Goal: Task Accomplishment & Management: Use online tool/utility

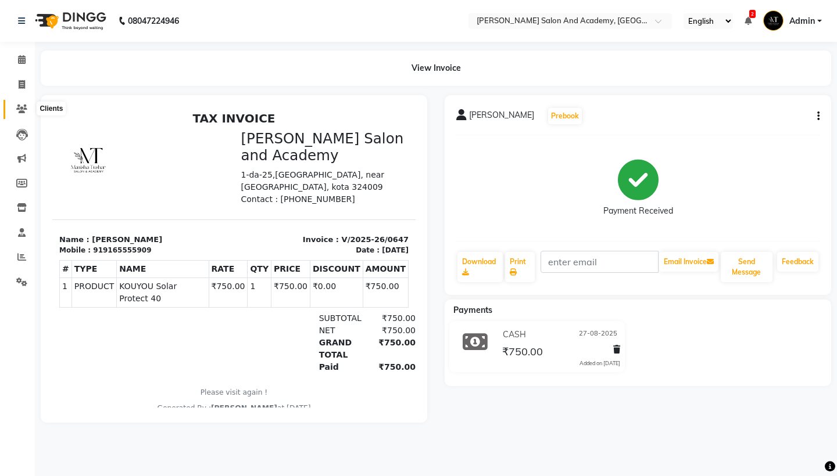
click at [23, 109] on icon at bounding box center [21, 109] width 11 height 9
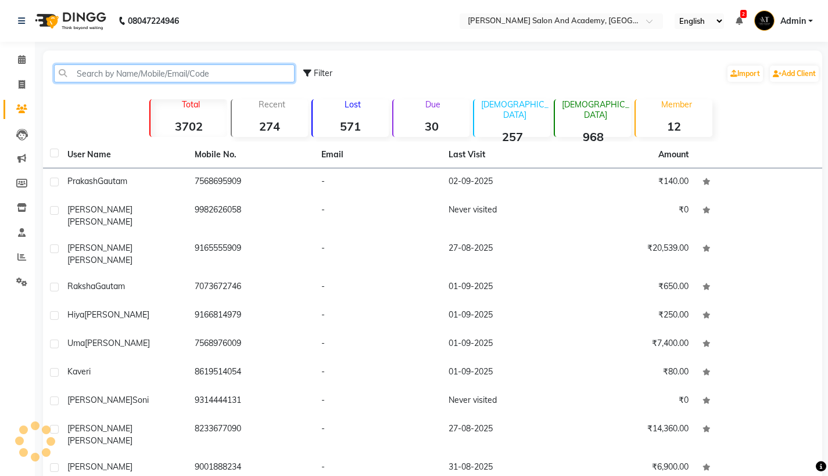
click at [158, 77] on input "text" at bounding box center [174, 73] width 241 height 18
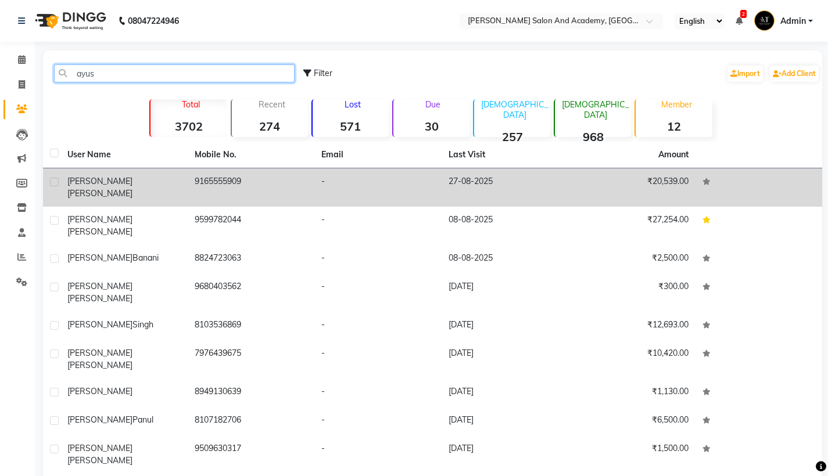
type input "ayus"
click at [361, 182] on td "-" at bounding box center [377, 187] width 127 height 38
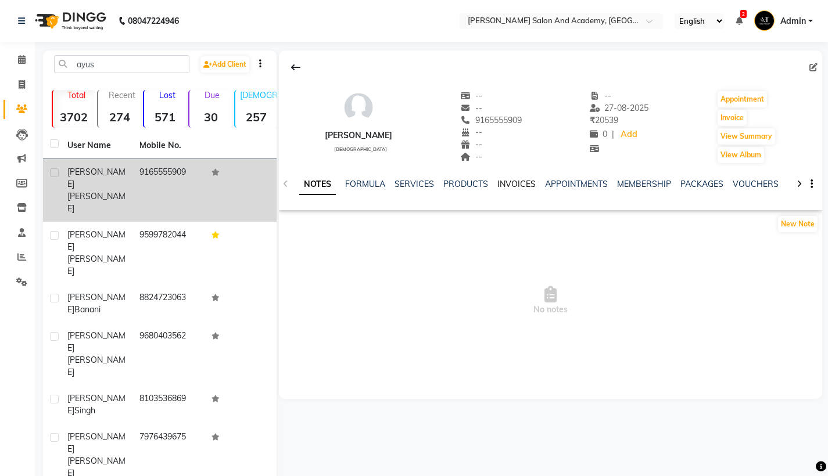
click at [508, 185] on link "INVOICES" at bounding box center [516, 184] width 38 height 10
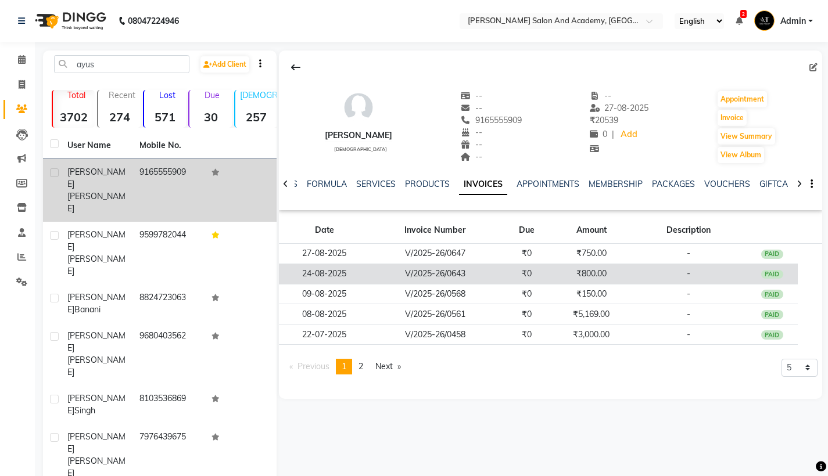
click at [475, 265] on td "V/2025-26/0643" at bounding box center [434, 274] width 131 height 20
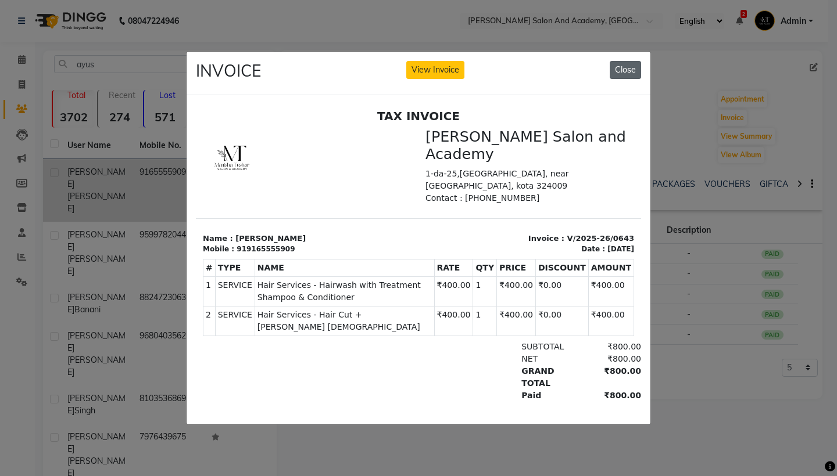
click at [625, 62] on button "Close" at bounding box center [624, 70] width 31 height 18
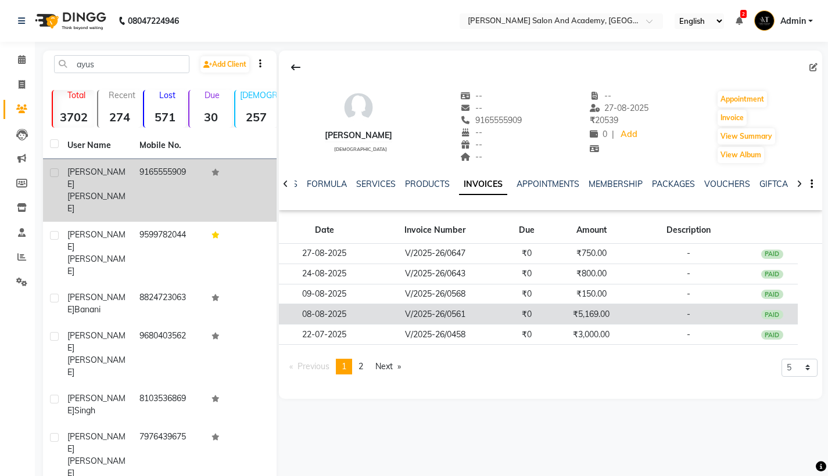
click at [530, 310] on td "₹0" at bounding box center [527, 314] width 52 height 20
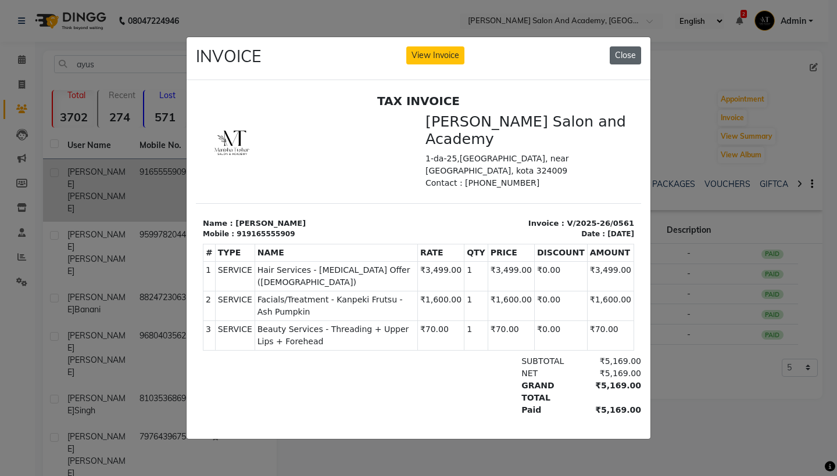
click at [630, 54] on button "Close" at bounding box center [624, 55] width 31 height 18
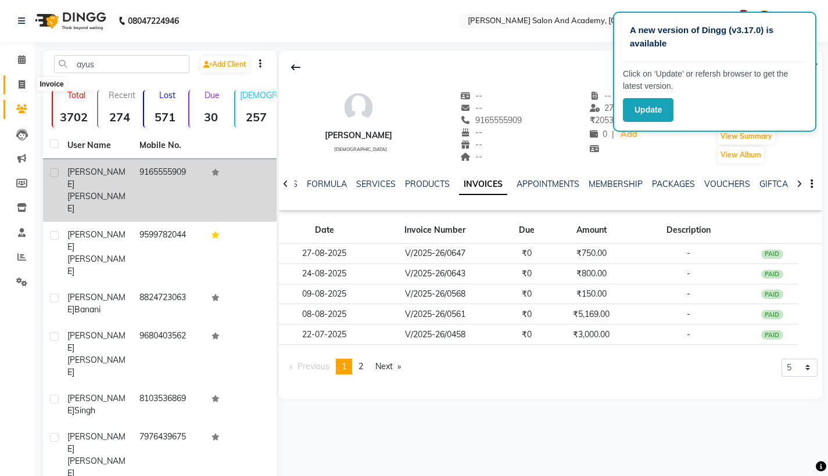
click at [25, 81] on icon at bounding box center [22, 84] width 6 height 9
select select "service"
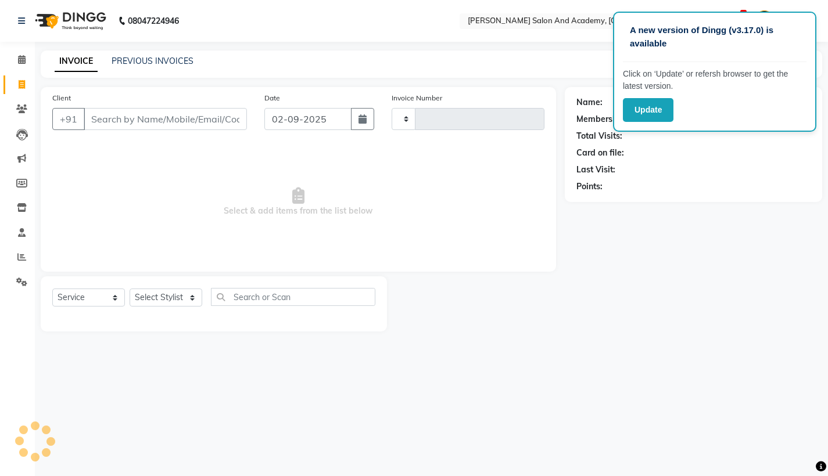
type input "0670"
select select "6453"
click at [163, 58] on link "PREVIOUS INVOICES" at bounding box center [153, 61] width 82 height 10
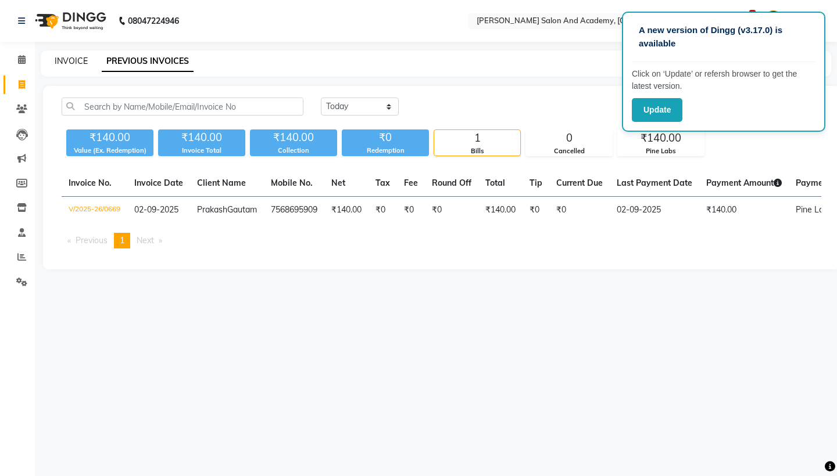
click at [76, 58] on link "INVOICE" at bounding box center [71, 61] width 33 height 10
select select "6453"
select select "service"
